Goal: Information Seeking & Learning: Learn about a topic

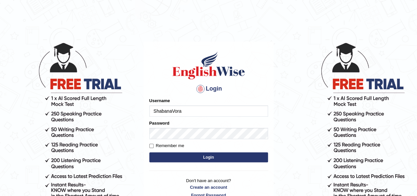
type input "ShabanaVora"
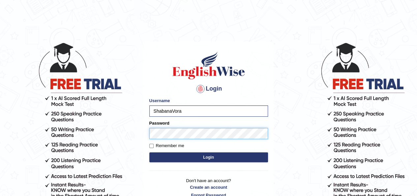
click at [149, 152] on button "Login" at bounding box center [208, 157] width 119 height 10
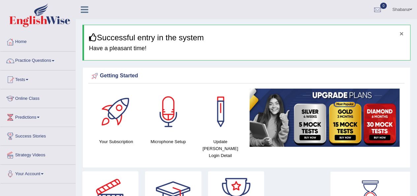
click at [401, 32] on button "×" at bounding box center [402, 33] width 4 height 7
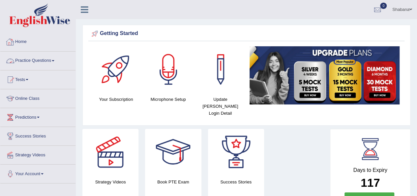
click at [26, 60] on link "Practice Questions" at bounding box center [37, 59] width 75 height 16
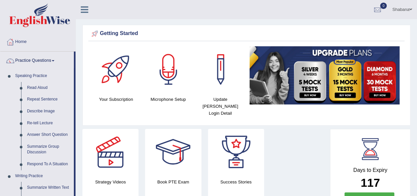
click at [43, 74] on link "Speaking Practice" at bounding box center [43, 76] width 62 height 12
click at [42, 85] on link "Read Aloud" at bounding box center [49, 88] width 50 height 12
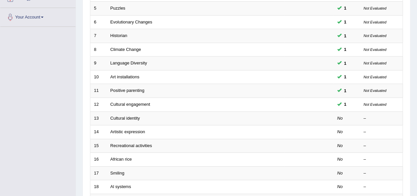
scroll to position [157, 0]
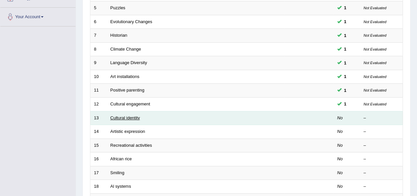
click at [137, 115] on link "Cultural identity" at bounding box center [126, 117] width 30 height 5
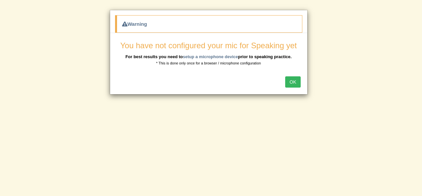
click at [293, 80] on button "OK" at bounding box center [292, 81] width 15 height 11
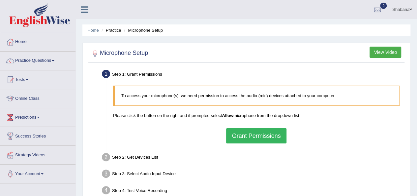
click at [269, 130] on button "Grant Permissions" at bounding box center [256, 135] width 60 height 15
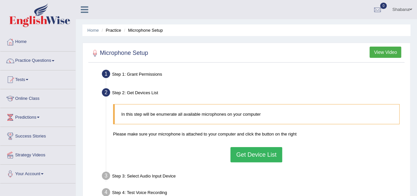
click at [245, 161] on button "Get Device List" at bounding box center [256, 154] width 51 height 15
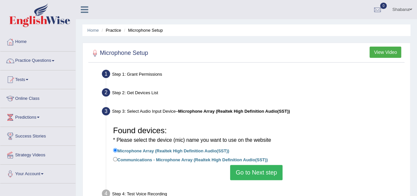
click at [248, 171] on button "Go to Next step" at bounding box center [256, 172] width 52 height 15
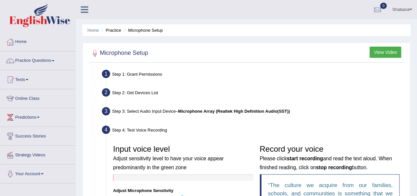
click at [249, 176] on div at bounding box center [183, 177] width 140 height 7
